Goal: Task Accomplishment & Management: Manage account settings

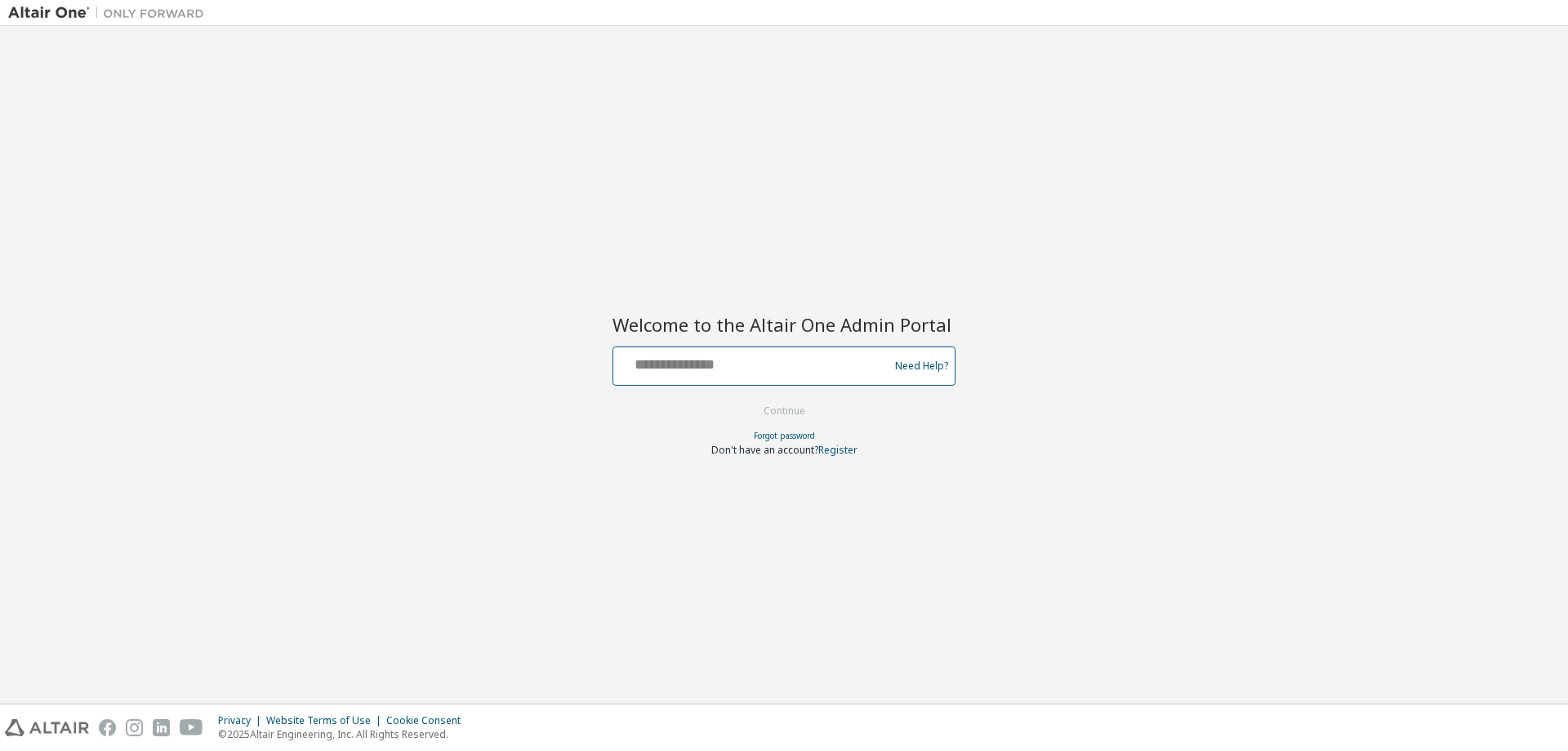
click at [807, 361] on input "text" at bounding box center [753, 362] width 267 height 24
click at [747, 367] on input "text" at bounding box center [753, 362] width 267 height 24
click at [696, 363] on input "text" at bounding box center [753, 362] width 267 height 24
type input "**********"
click at [796, 412] on button "Continue" at bounding box center [784, 410] width 76 height 24
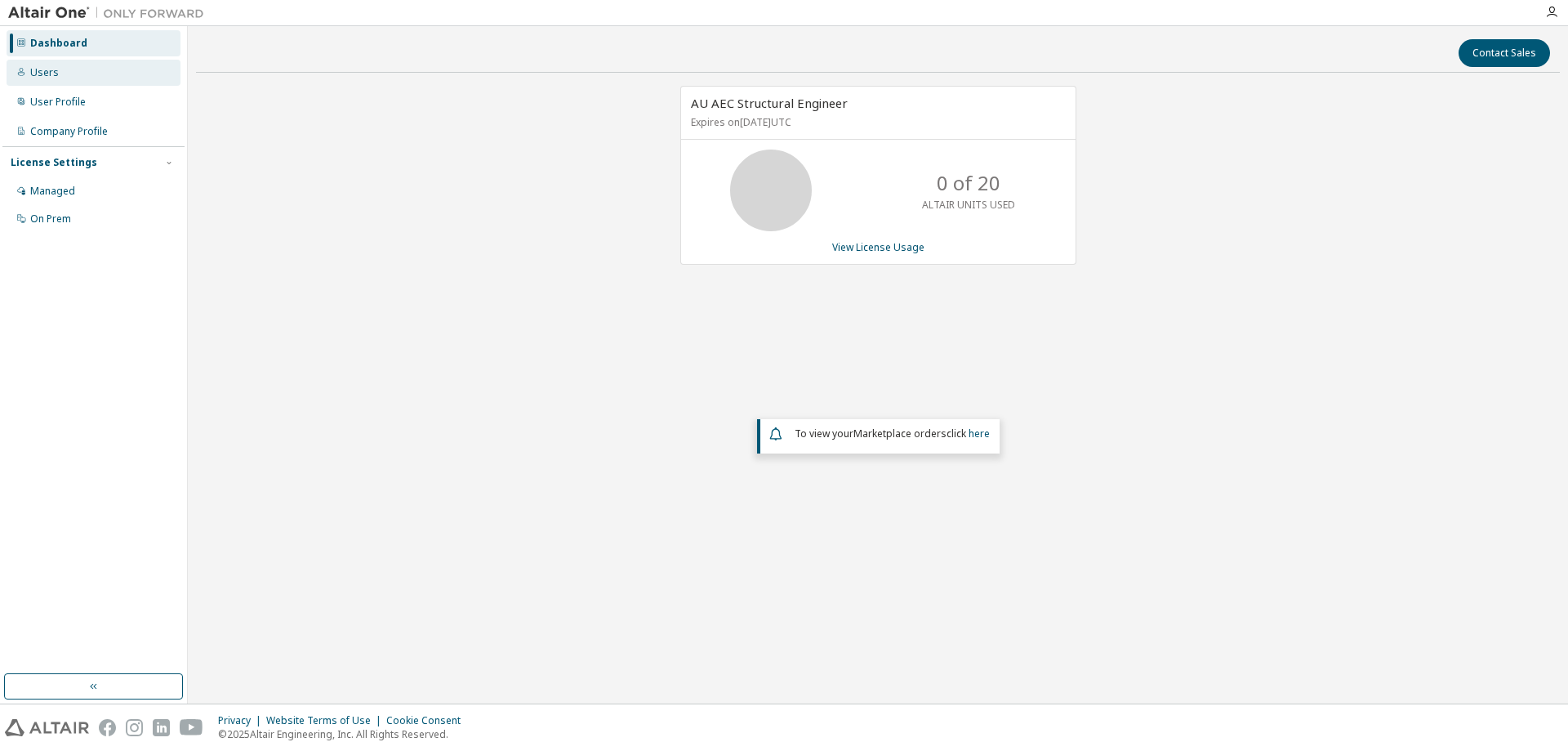
click at [45, 73] on div "Users" at bounding box center [45, 73] width 29 height 13
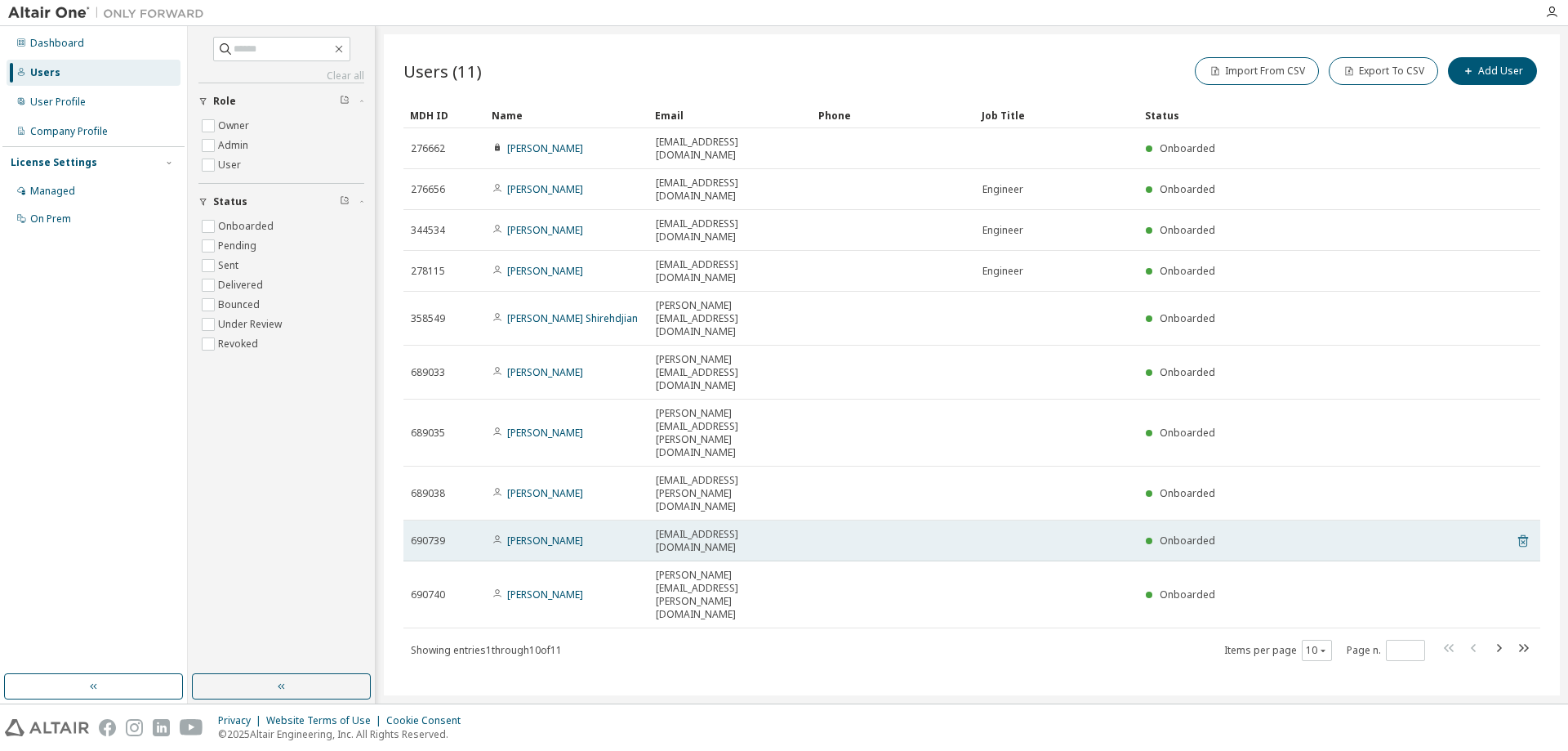
click at [1522, 531] on icon at bounding box center [1523, 540] width 14 height 19
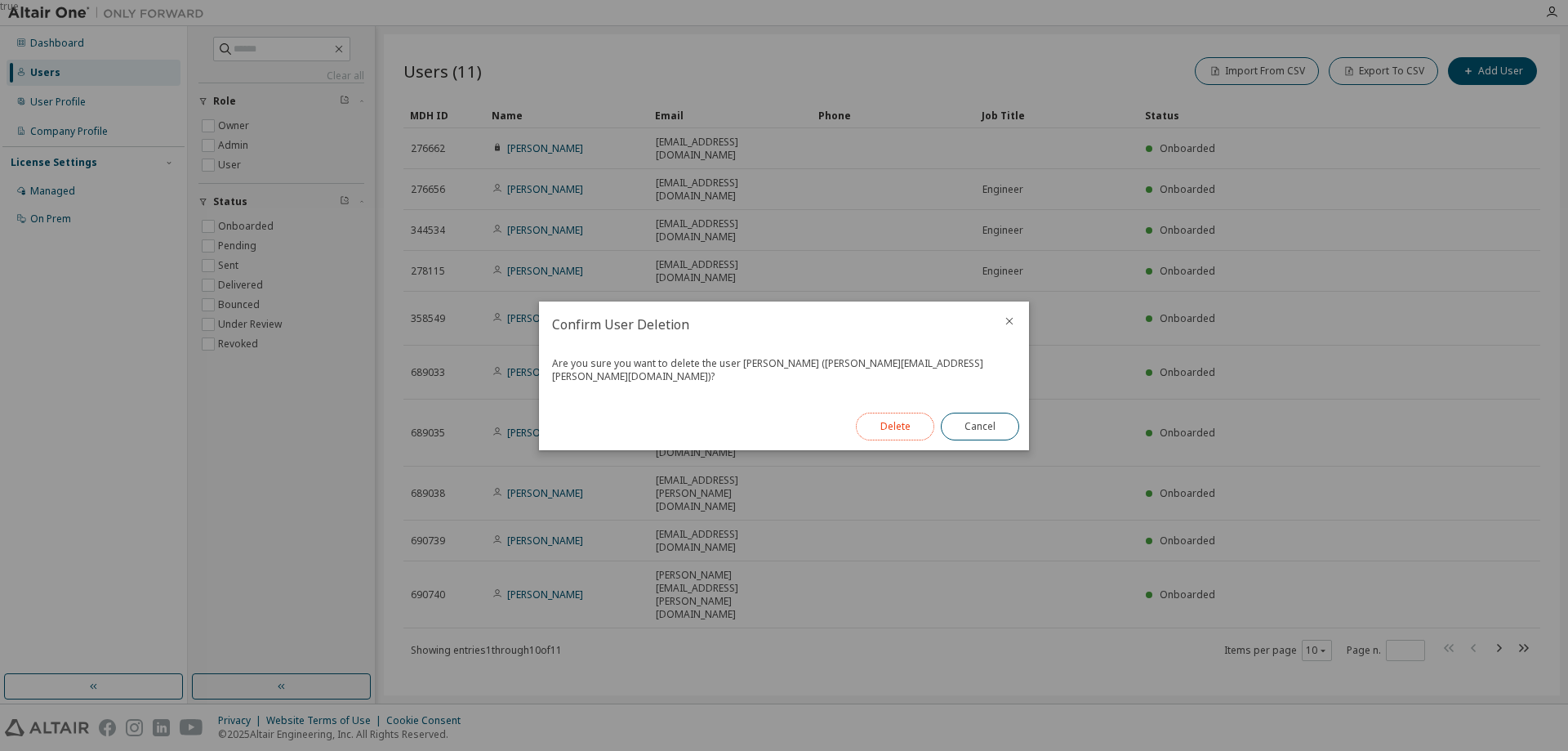
click at [907, 422] on button "Delete" at bounding box center [895, 426] width 78 height 28
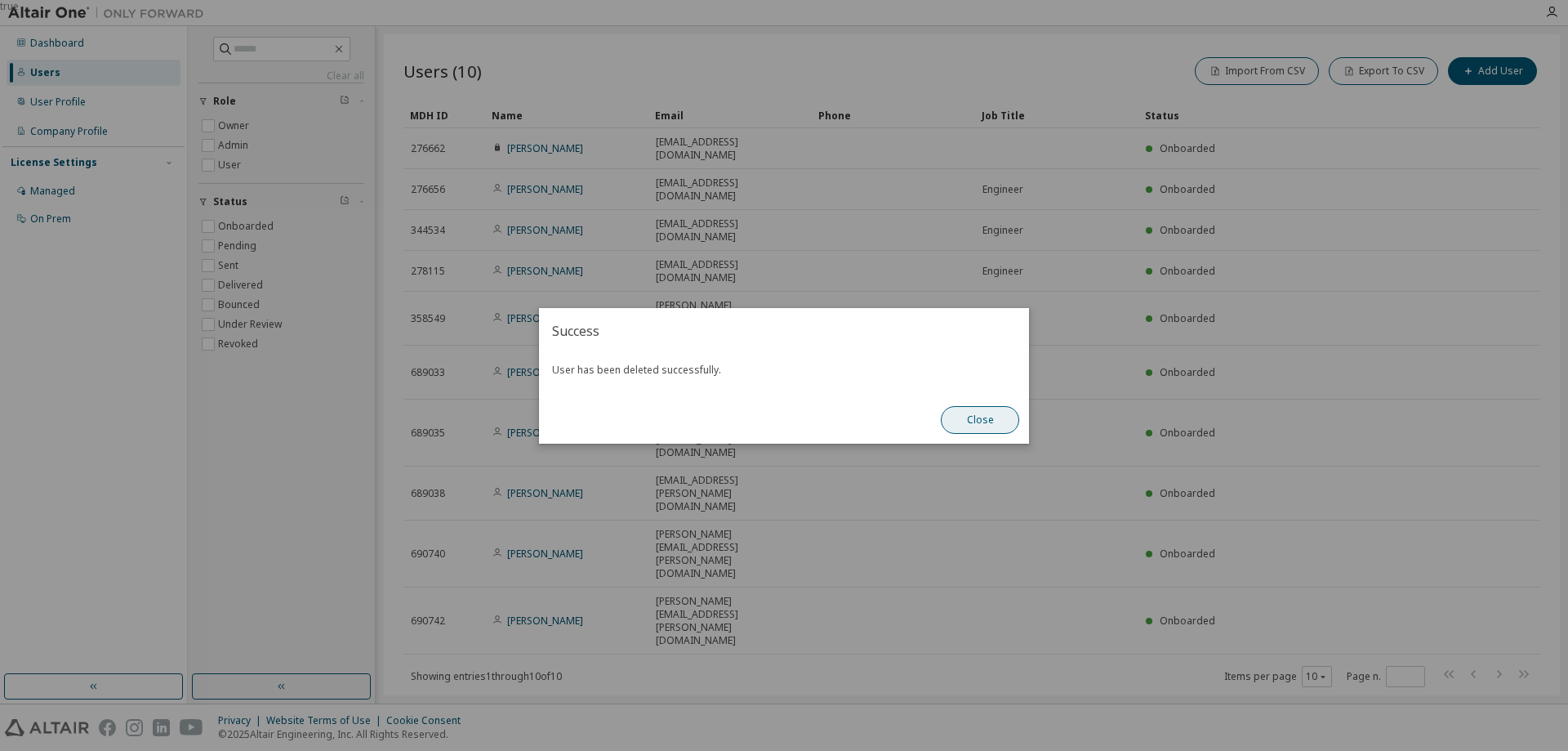
click at [970, 416] on button "Close" at bounding box center [980, 420] width 78 height 28
